Goal: Transaction & Acquisition: Purchase product/service

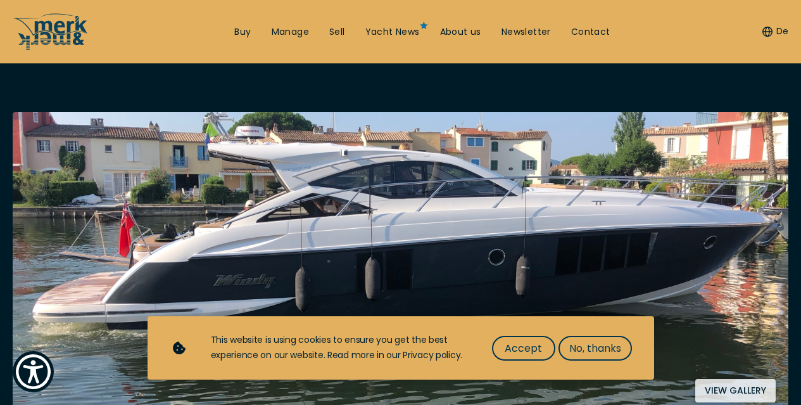
scroll to position [253, 0]
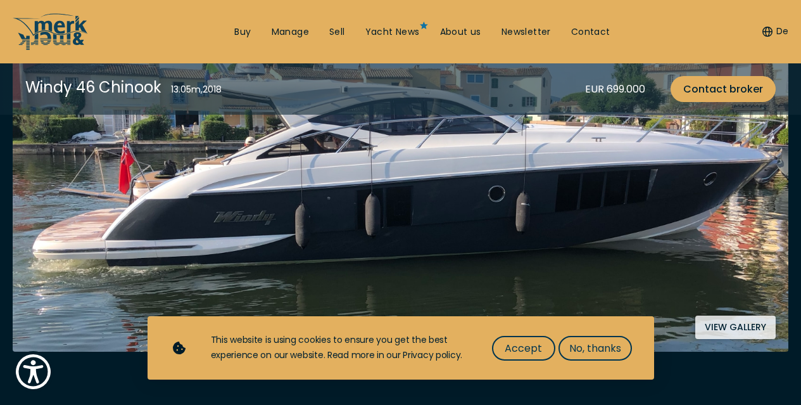
click at [739, 328] on button "View gallery" at bounding box center [735, 326] width 80 height 23
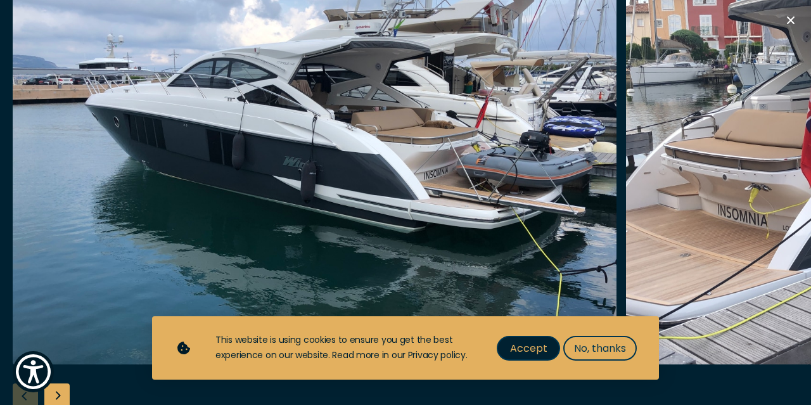
click at [534, 350] on span "Accept" at bounding box center [528, 348] width 37 height 16
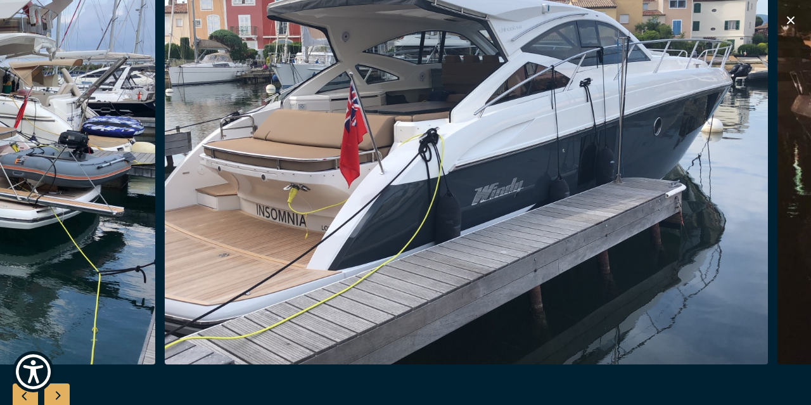
click at [244, 162] on img "button" at bounding box center [467, 161] width 604 height 405
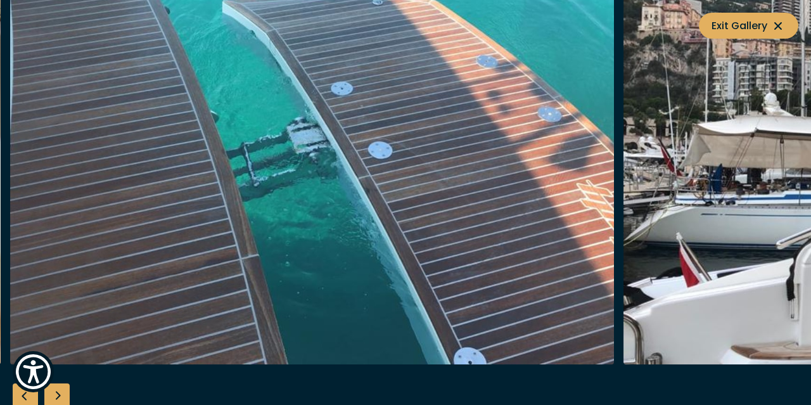
click at [454, 125] on img "button" at bounding box center [312, 161] width 604 height 405
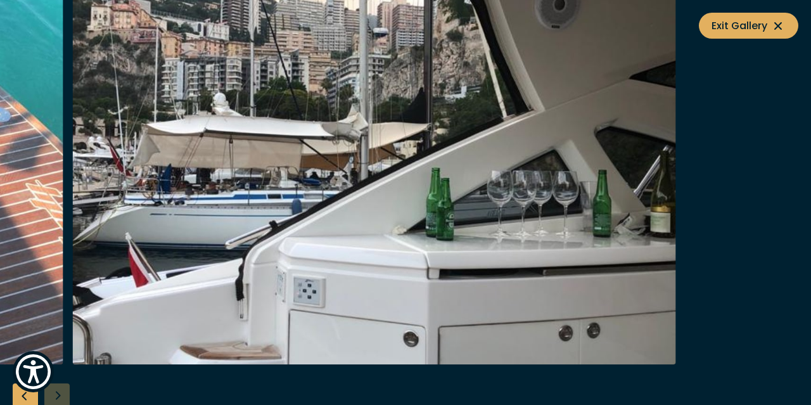
click at [238, 112] on img "button" at bounding box center [374, 161] width 604 height 405
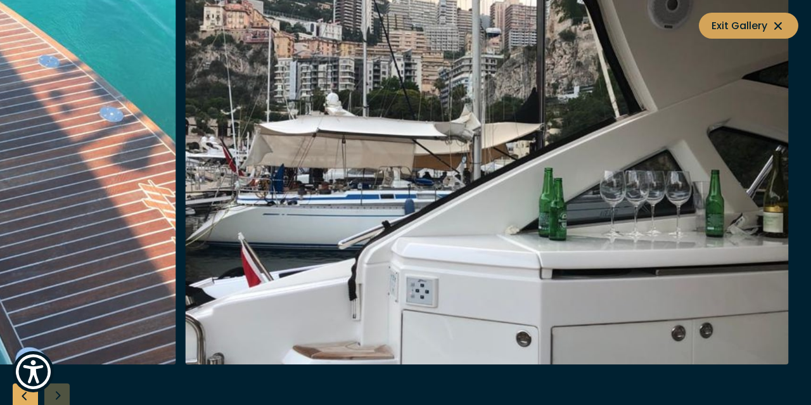
click at [760, 22] on span "Exit Gallery" at bounding box center [748, 26] width 74 height 16
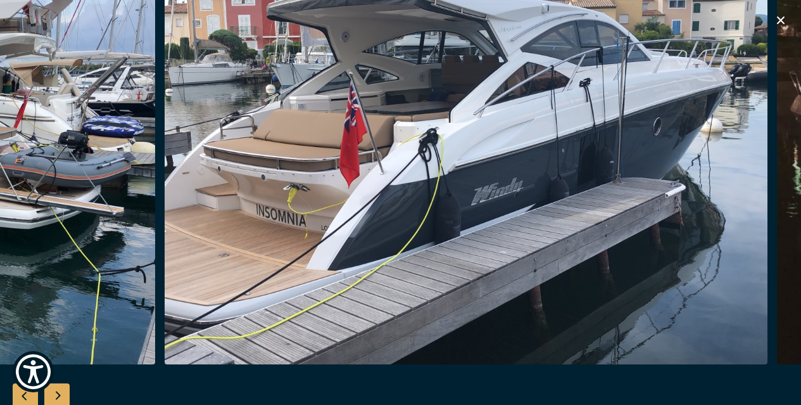
scroll to position [443, 0]
click at [250, 379] on div at bounding box center [400, 203] width 801 height 488
click at [781, 22] on icon "button" at bounding box center [780, 20] width 15 height 15
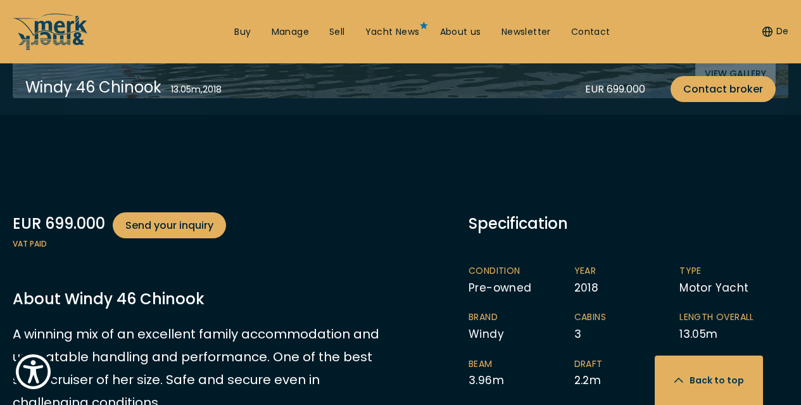
scroll to position [633, 0]
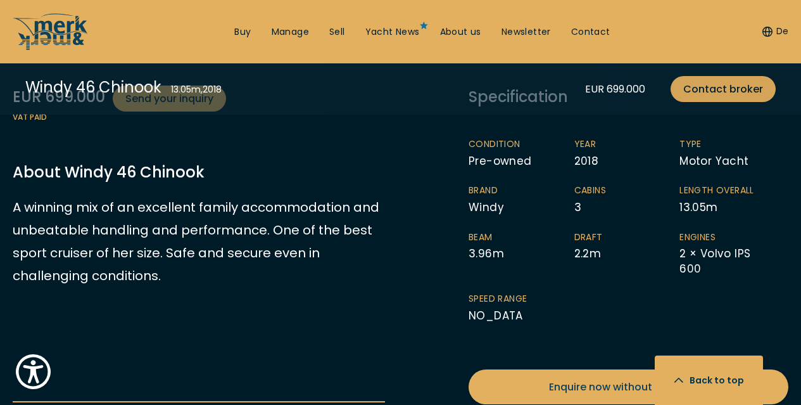
click at [724, 87] on span "Contact broker" at bounding box center [723, 89] width 80 height 16
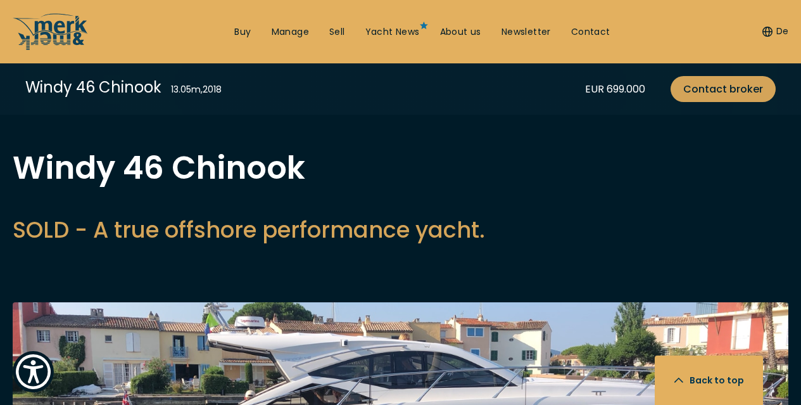
select select "buy"
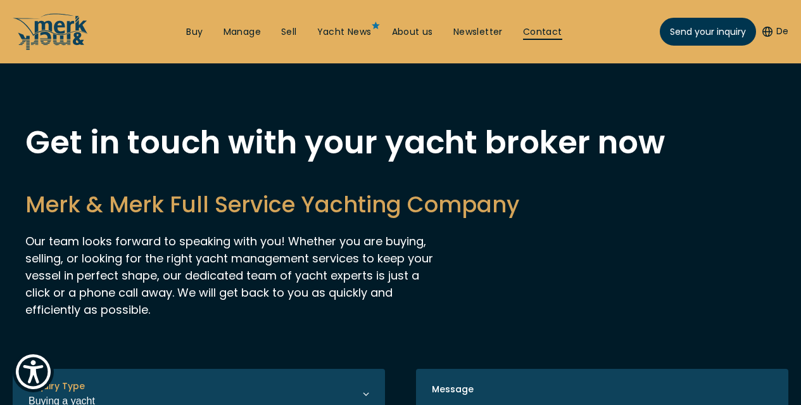
click at [562, 30] on link "Contact" at bounding box center [542, 32] width 39 height 13
select select "buy"
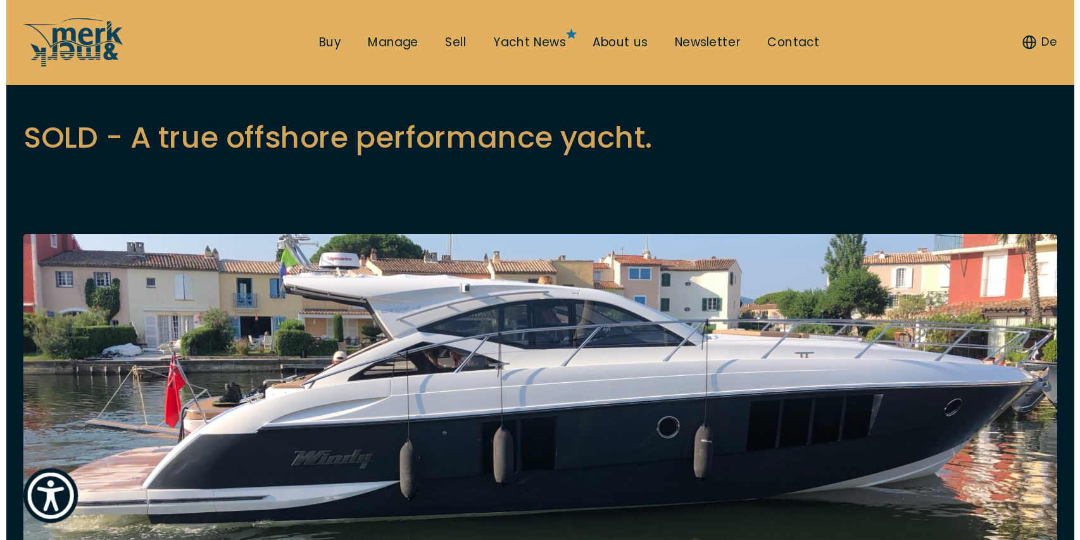
scroll to position [253, 0]
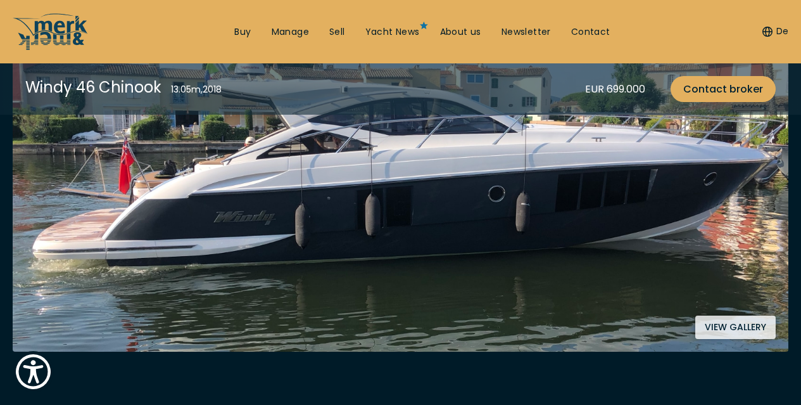
click at [722, 325] on button "View gallery" at bounding box center [735, 326] width 80 height 23
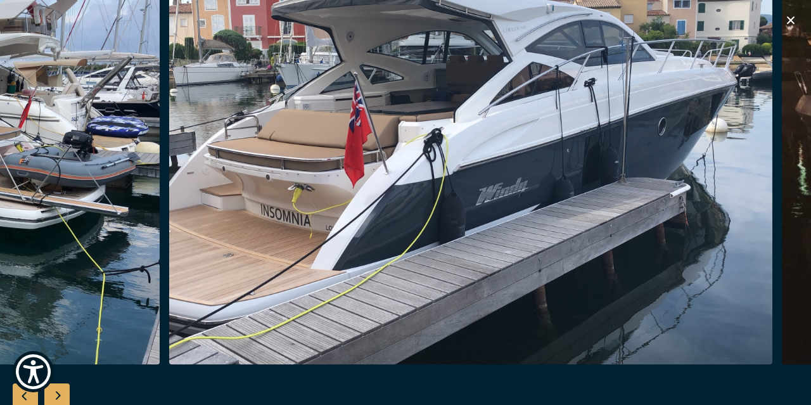
click at [288, 175] on img "button" at bounding box center [471, 161] width 604 height 405
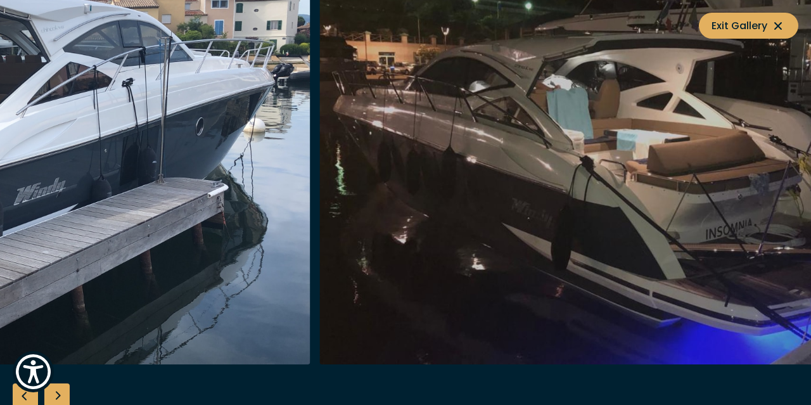
click at [144, 157] on img "button" at bounding box center [9, 161] width 604 height 405
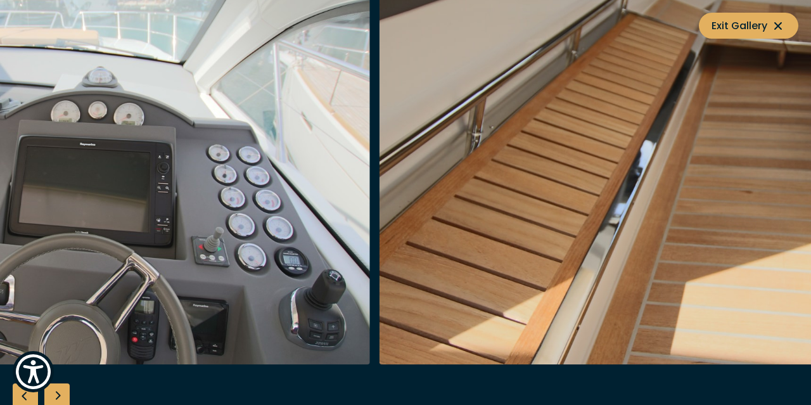
click at [236, 157] on img "button" at bounding box center [68, 161] width 604 height 405
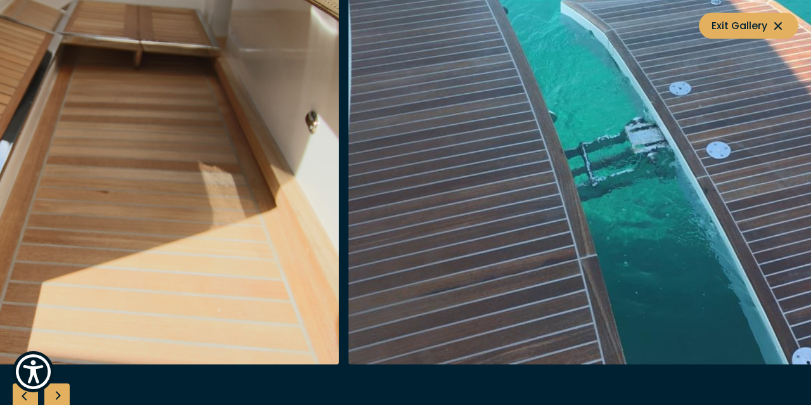
click at [0, 145] on img "button" at bounding box center [38, 161] width 604 height 405
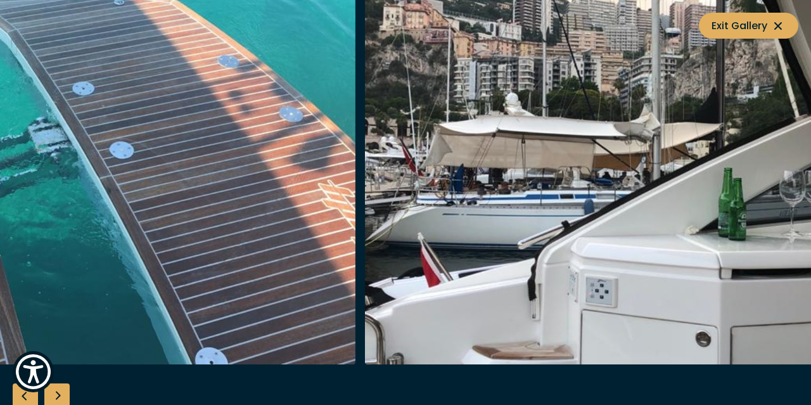
click at [54, 125] on img "button" at bounding box center [54, 161] width 604 height 405
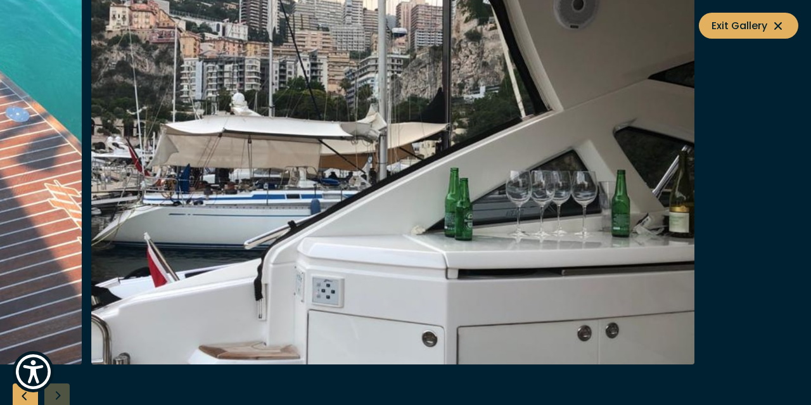
click at [172, 132] on img "button" at bounding box center [393, 161] width 604 height 405
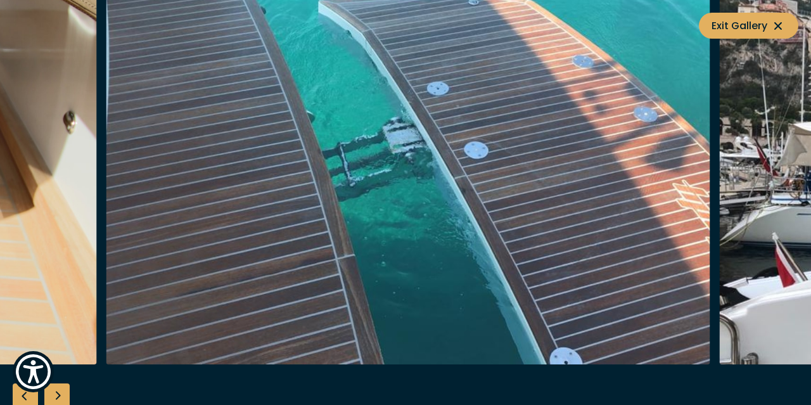
click at [683, 141] on img "button" at bounding box center [408, 161] width 604 height 405
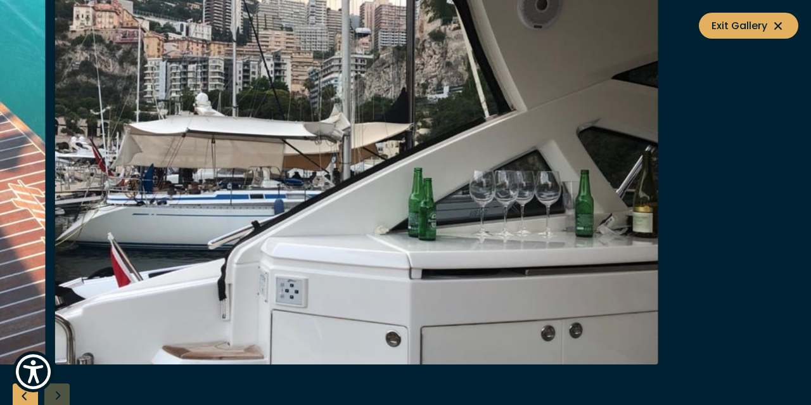
click at [157, 143] on img "button" at bounding box center [357, 161] width 604 height 405
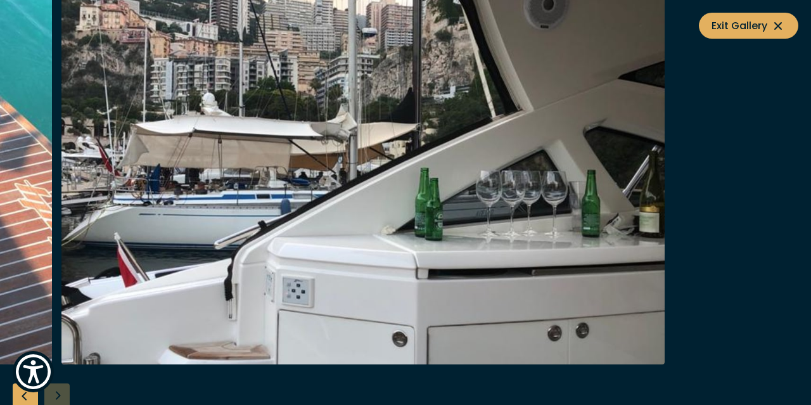
click at [283, 145] on img "button" at bounding box center [363, 161] width 604 height 405
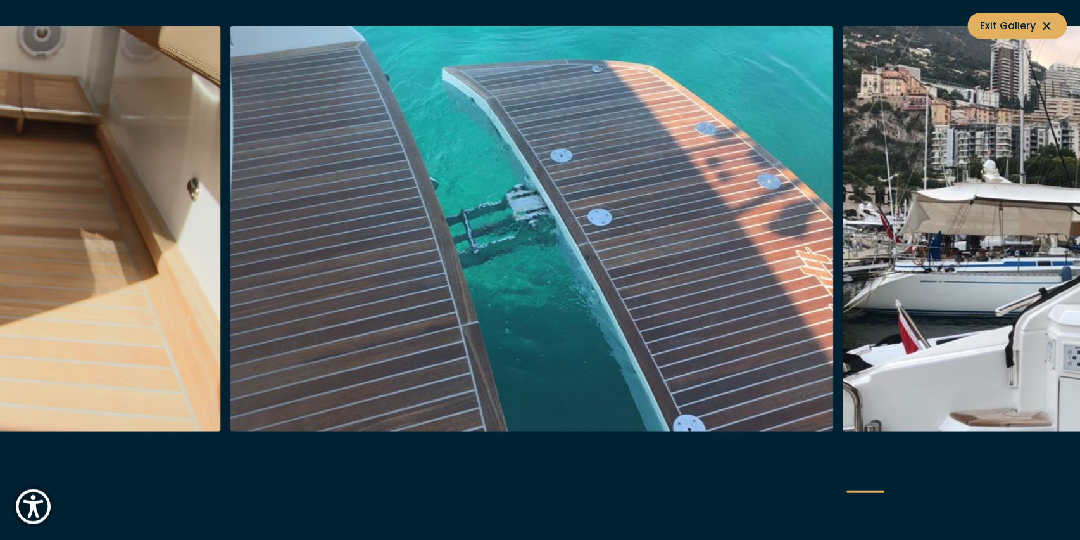
click at [647, 218] on img "button" at bounding box center [533, 228] width 604 height 405
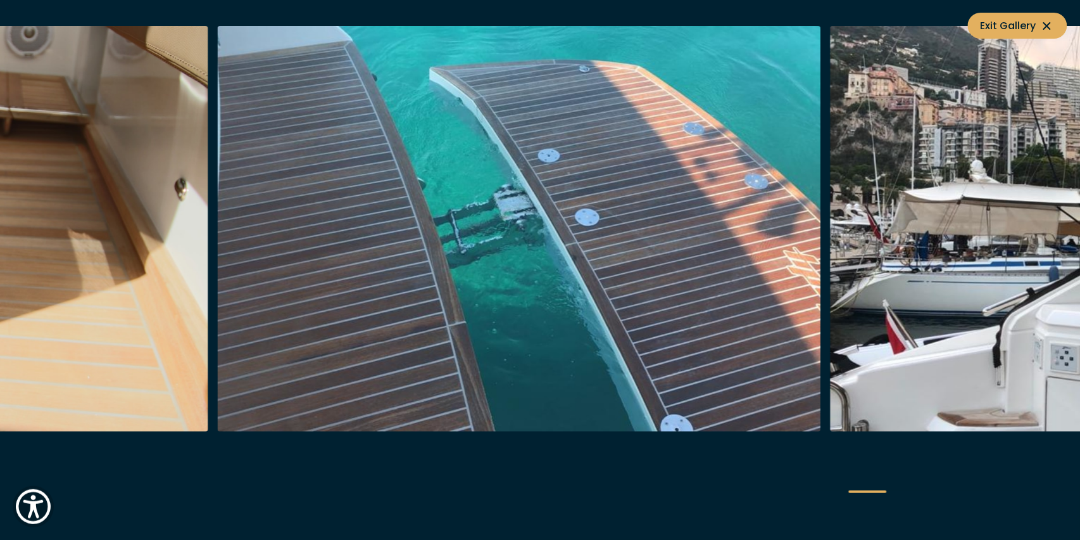
click at [370, 190] on img "button" at bounding box center [520, 228] width 604 height 405
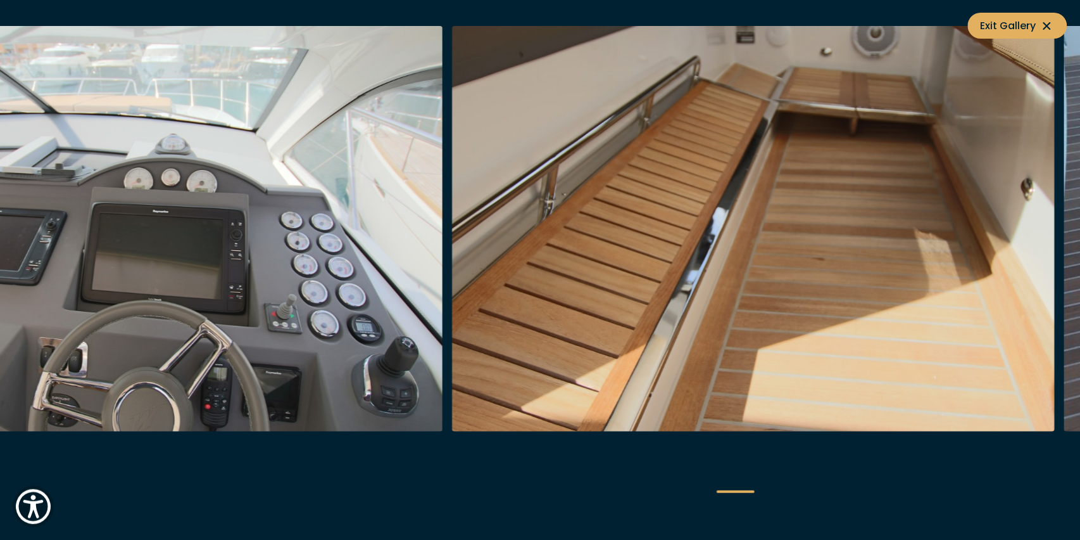
click at [800, 244] on img "button" at bounding box center [754, 228] width 604 height 405
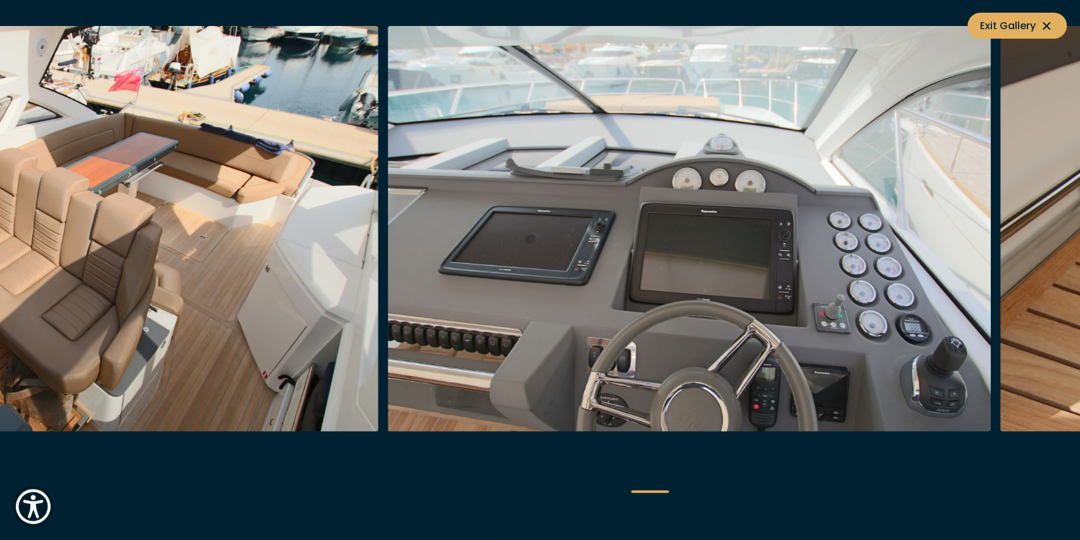
click at [652, 234] on img "button" at bounding box center [690, 228] width 604 height 405
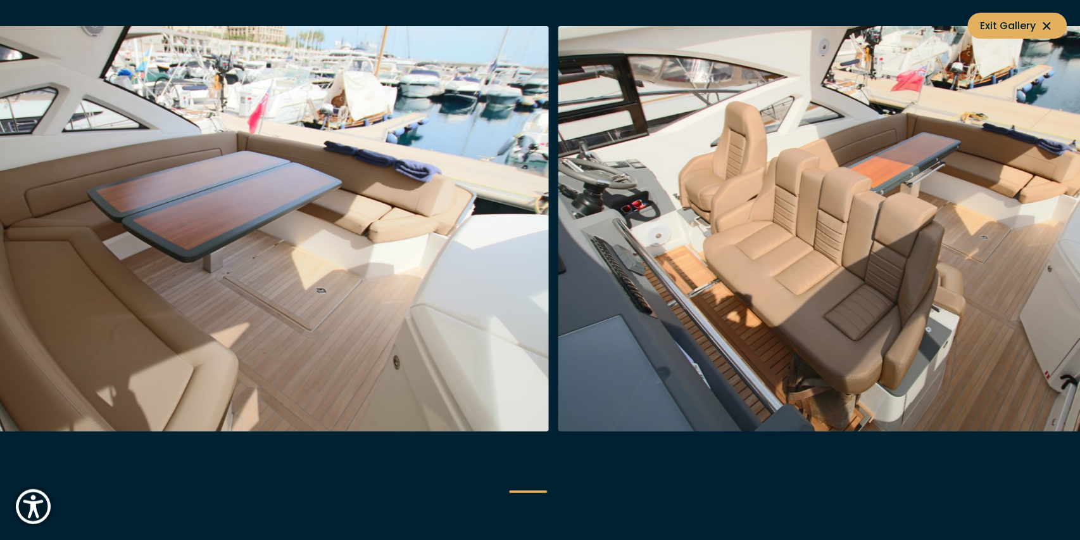
click at [800, 237] on img "button" at bounding box center [861, 228] width 604 height 405
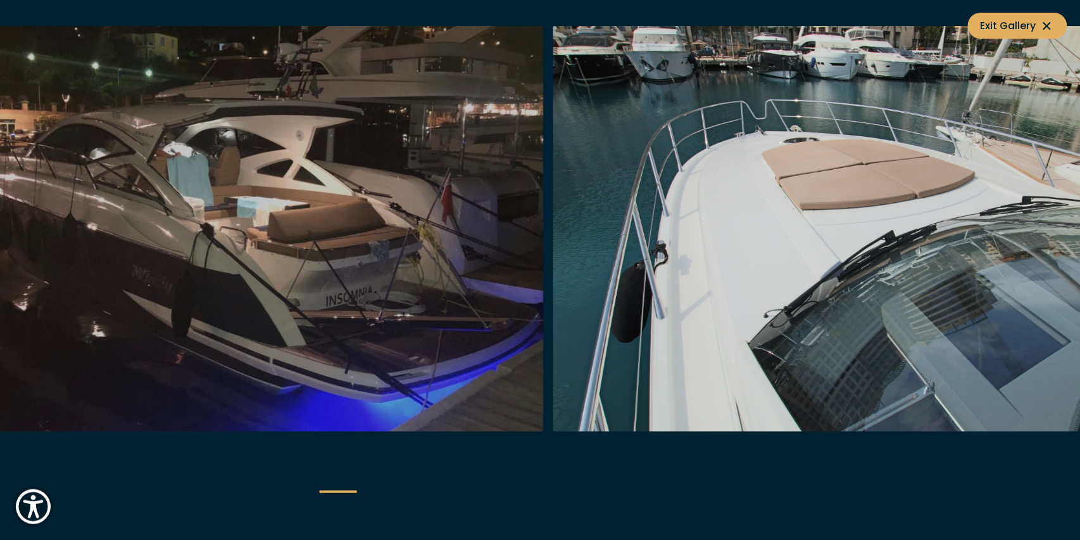
click at [800, 247] on img "button" at bounding box center [855, 228] width 604 height 405
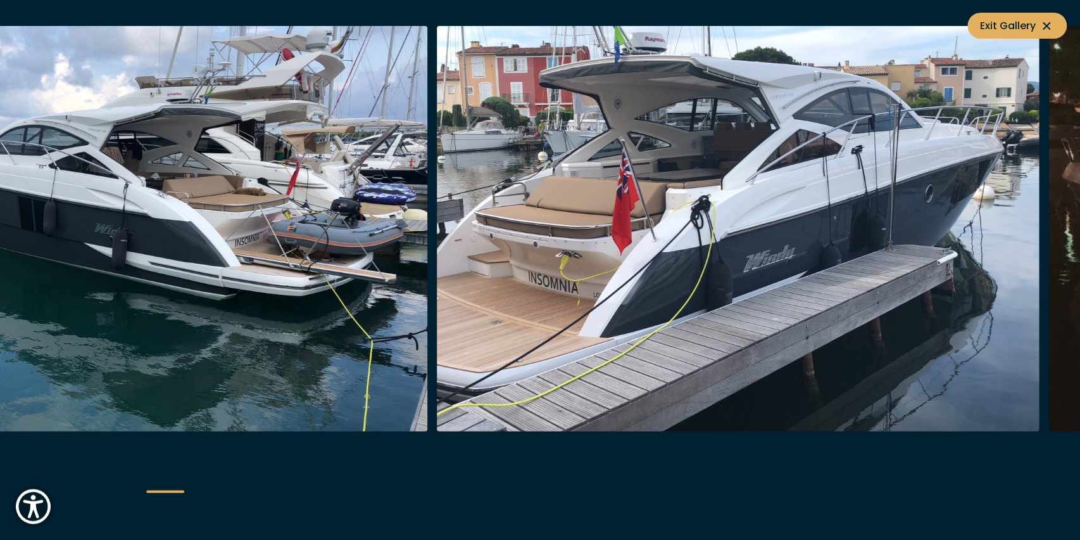
click at [800, 252] on img "button" at bounding box center [739, 228] width 604 height 405
